Goal: Find specific page/section: Find specific page/section

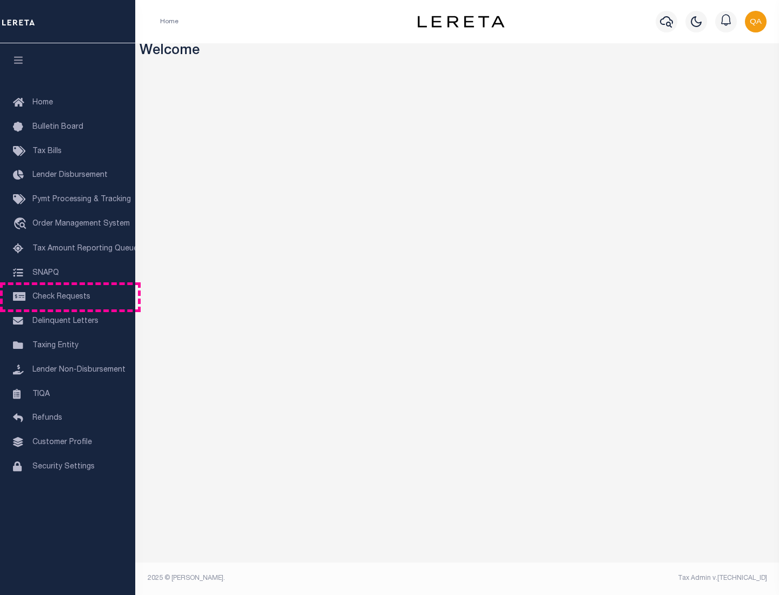
click at [68, 297] on span "Check Requests" at bounding box center [61, 297] width 58 height 8
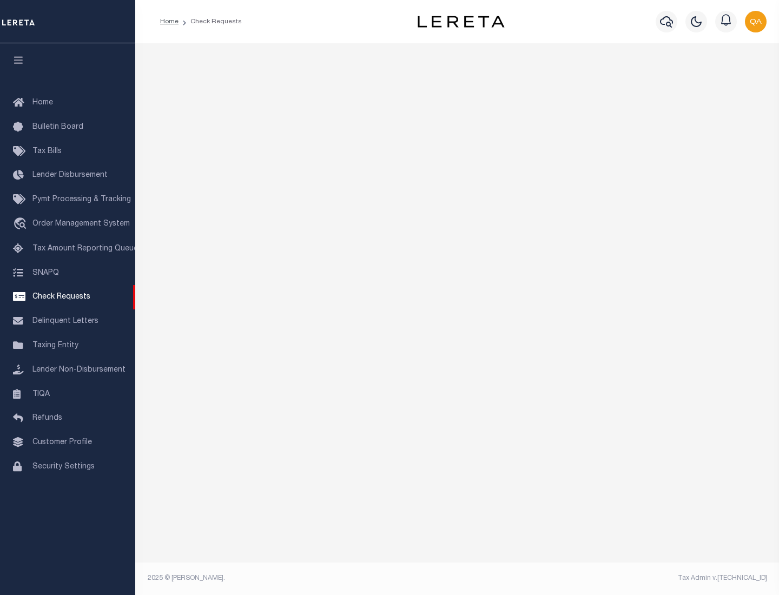
select select "50"
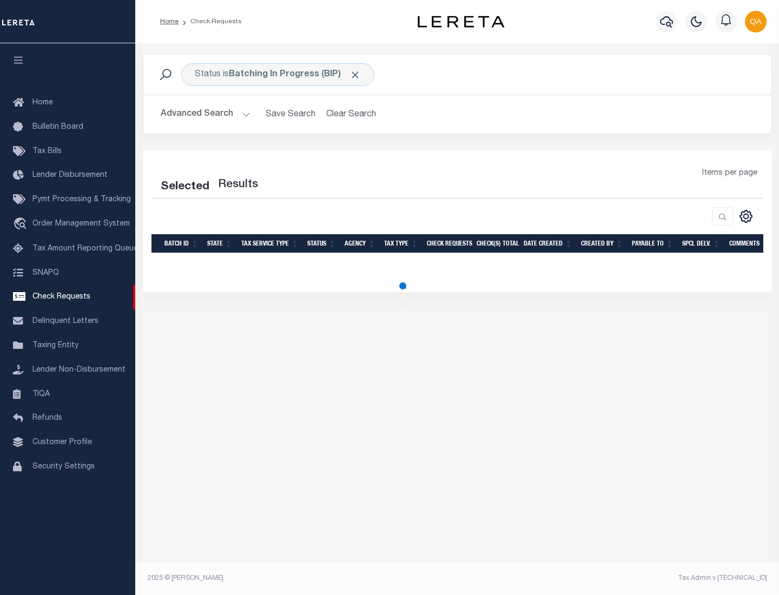
select select "50"
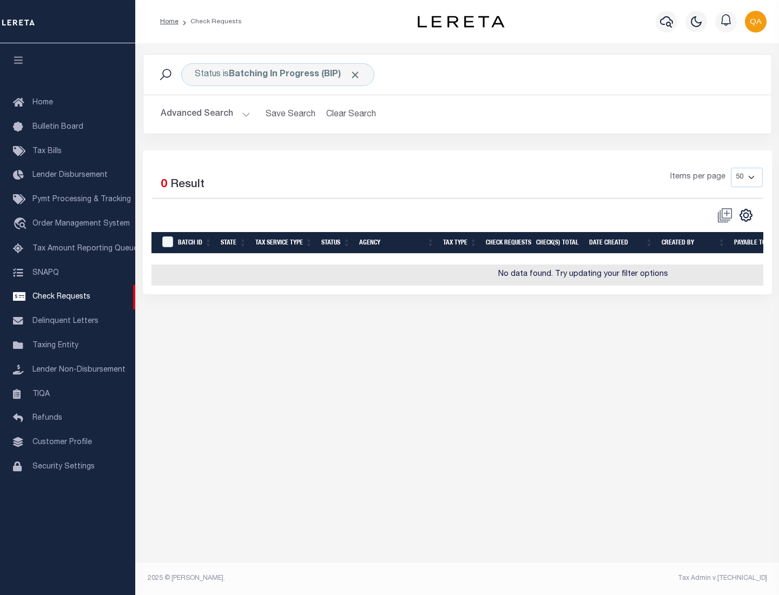
click at [355, 75] on span "Click to Remove" at bounding box center [354, 74] width 11 height 11
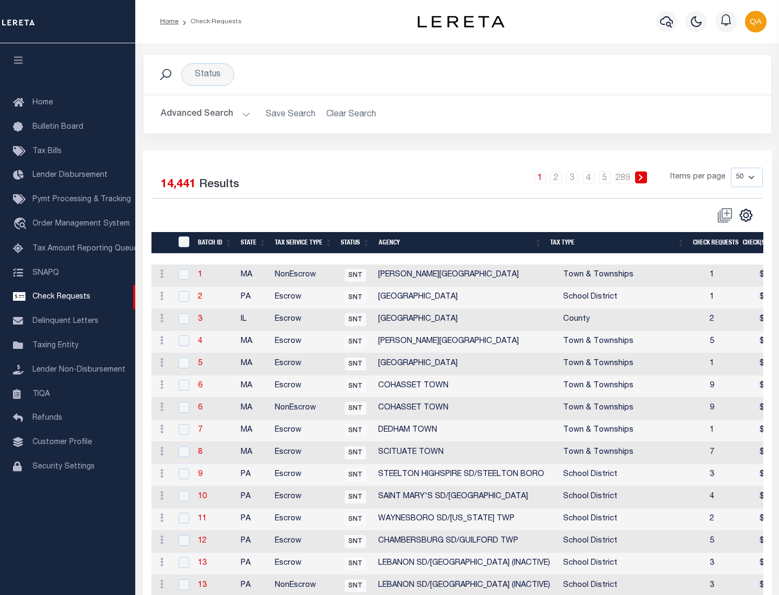
scroll to position [521, 0]
